Goal: Task Accomplishment & Management: Use online tool/utility

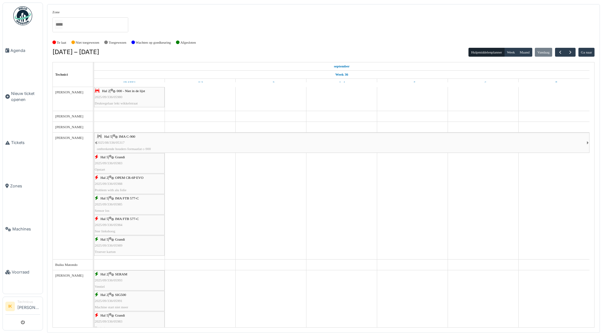
scroll to position [284, 0]
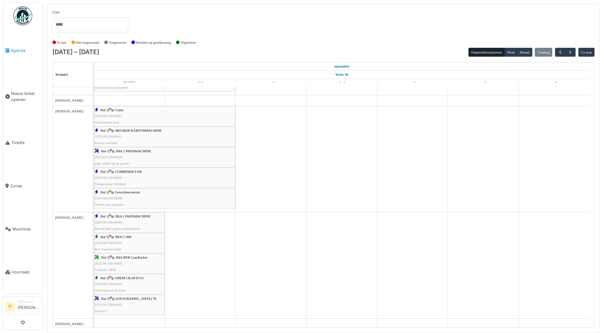
click at [19, 49] on span "Agenda" at bounding box center [25, 50] width 30 height 6
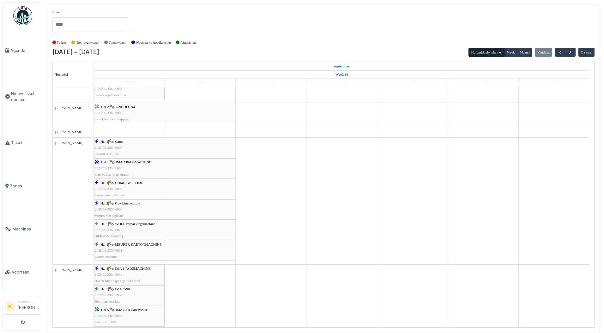
scroll to position [284, 0]
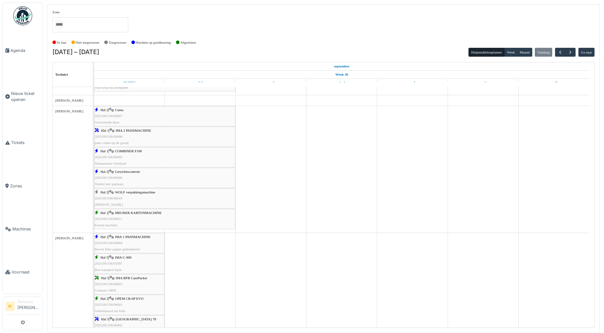
click at [113, 198] on span "2025/09/336/06010" at bounding box center [109, 198] width 28 height 4
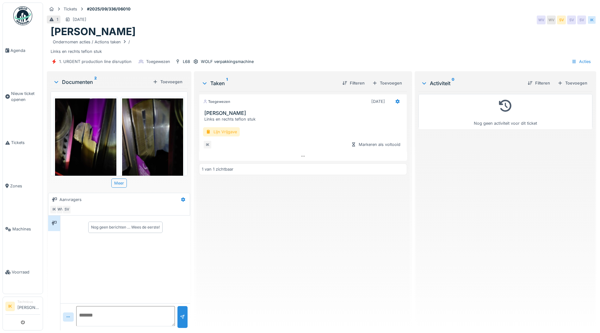
click at [224, 132] on div "Lijn Vrijgave" at bounding box center [221, 131] width 37 height 9
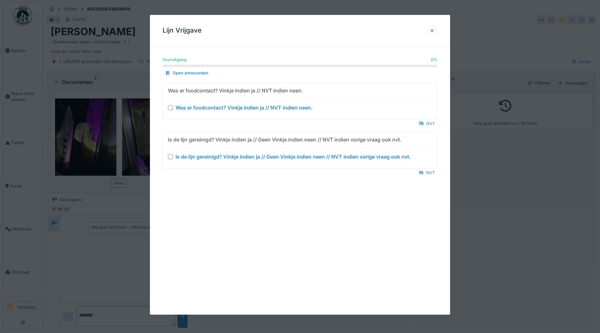
click at [172, 106] on div at bounding box center [170, 107] width 5 height 5
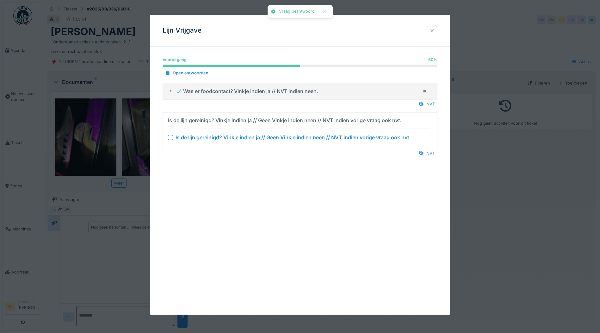
click at [169, 136] on div at bounding box center [170, 137] width 5 height 5
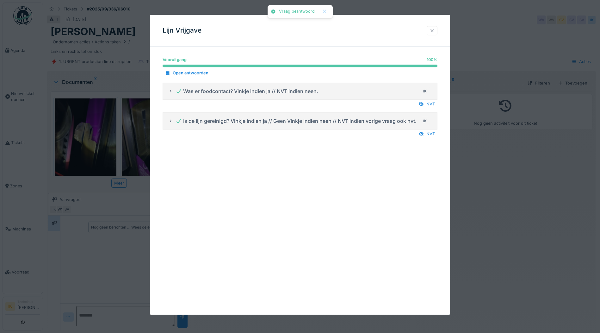
click at [434, 32] on div at bounding box center [431, 30] width 5 height 6
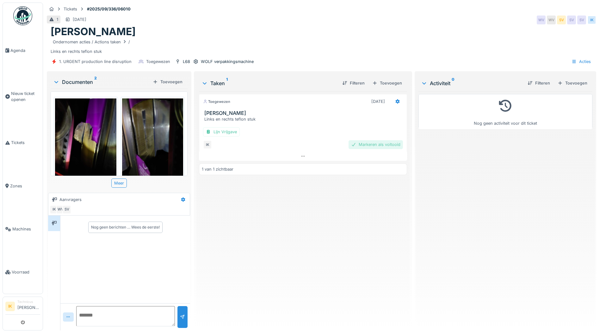
click at [379, 144] on div "Markeren als voltooid" at bounding box center [375, 144] width 54 height 9
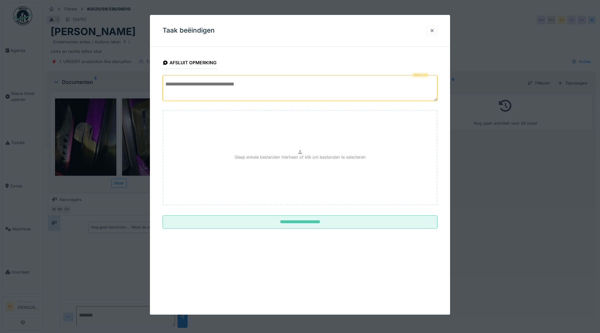
click at [223, 84] on textarea at bounding box center [299, 88] width 275 height 26
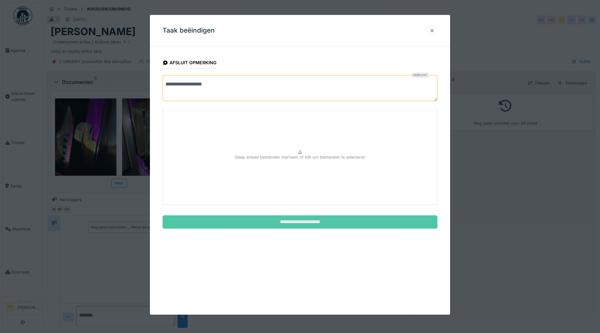
type textarea "**********"
click at [315, 221] on input "**********" at bounding box center [299, 221] width 275 height 13
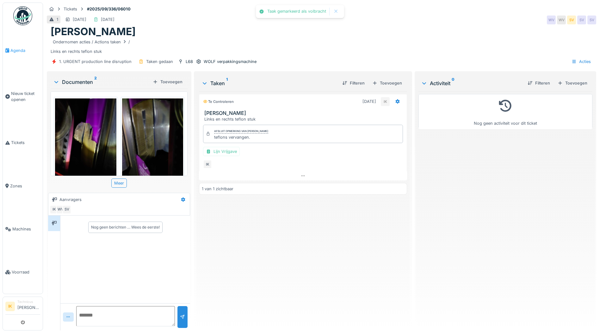
click at [15, 48] on span "Agenda" at bounding box center [25, 50] width 30 height 6
